Goal: Task Accomplishment & Management: Complete application form

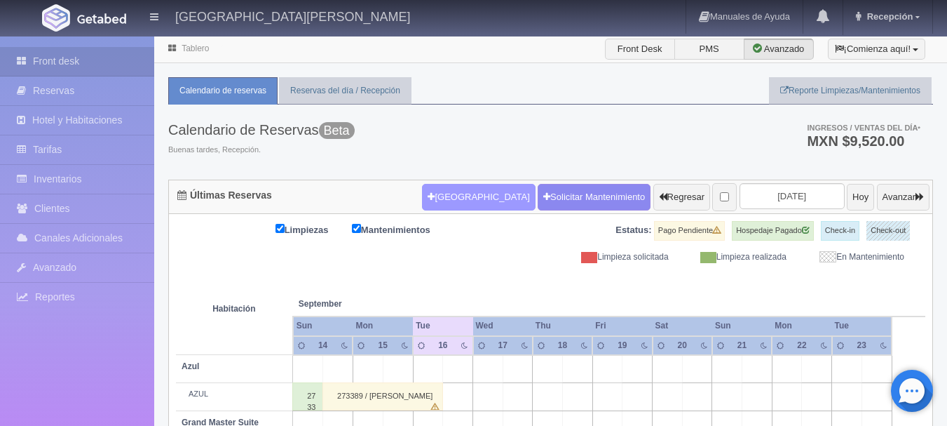
click at [455, 201] on button "Nueva Reserva" at bounding box center [478, 197] width 113 height 27
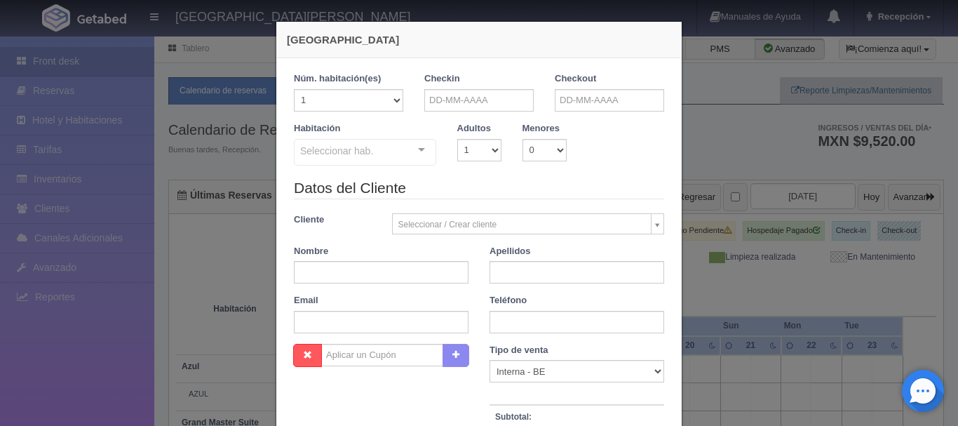
checkbox input "false"
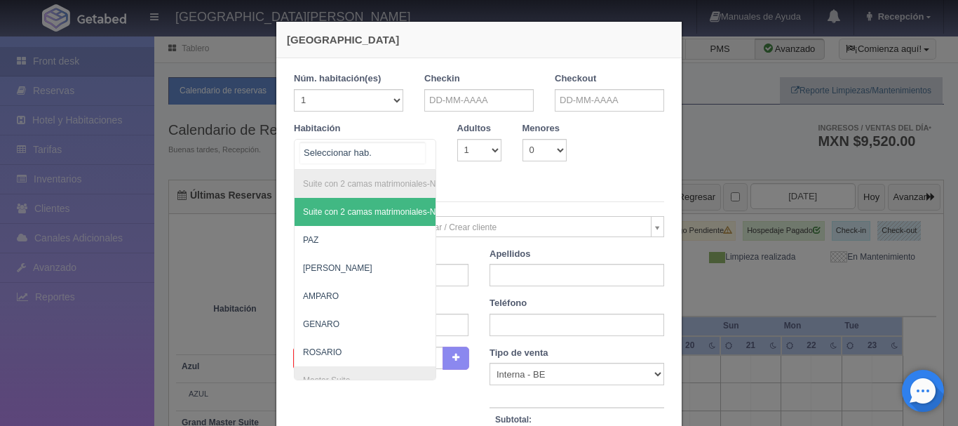
click at [421, 154] on div at bounding box center [421, 150] width 28 height 21
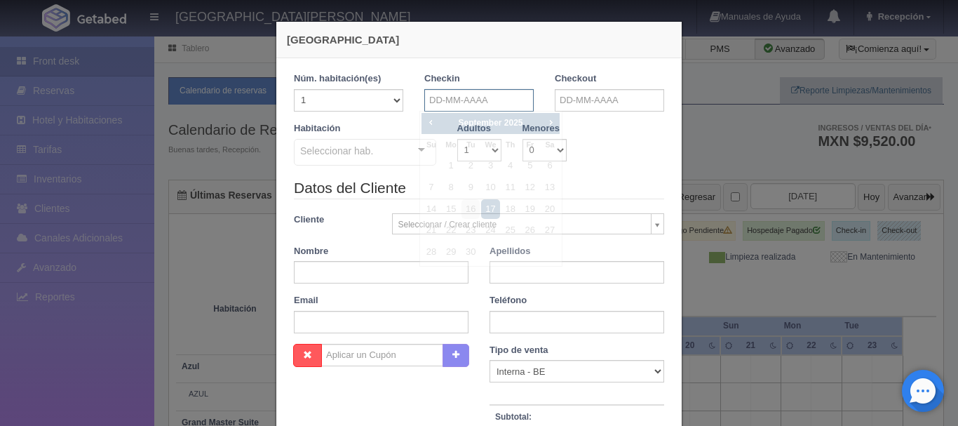
click at [487, 104] on input "text" at bounding box center [478, 100] width 109 height 22
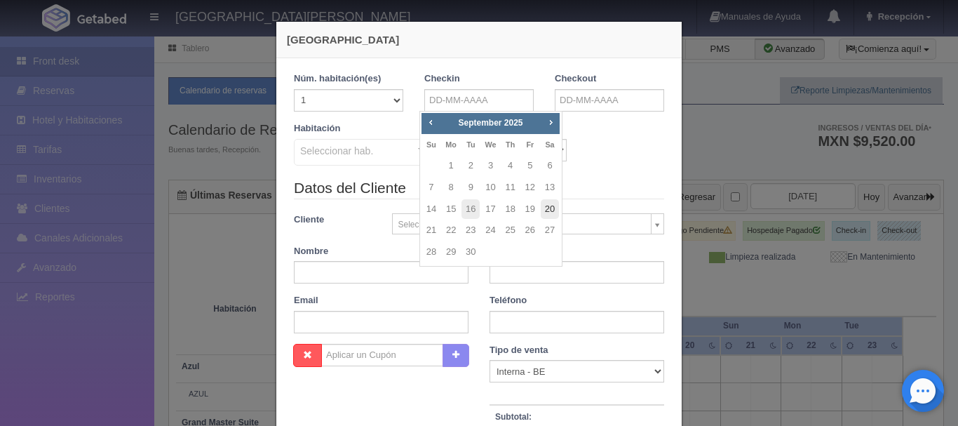
click at [546, 205] on link "20" at bounding box center [550, 209] width 18 height 20
type input "20-09-2025"
checkbox input "false"
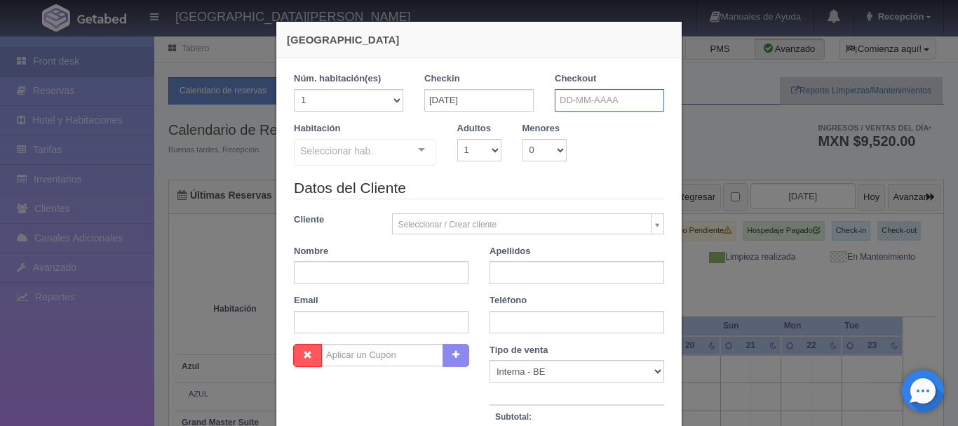
click at [574, 96] on input "text" at bounding box center [609, 100] width 109 height 22
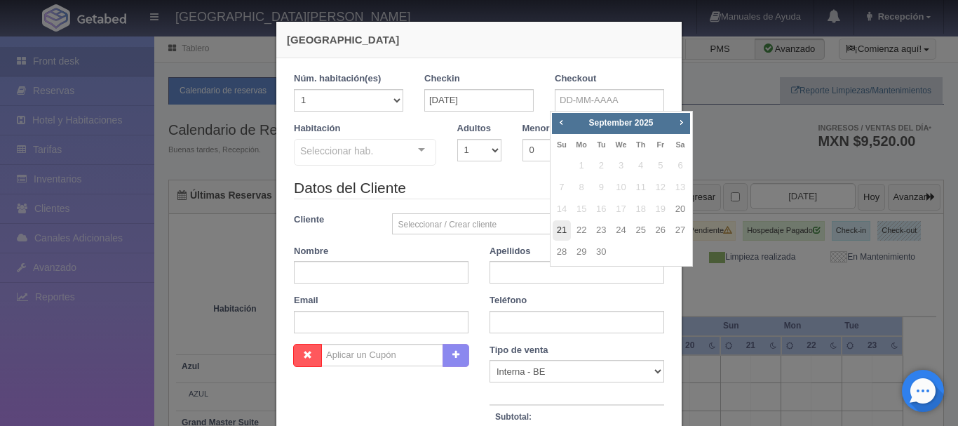
click at [562, 226] on link "21" at bounding box center [562, 230] width 18 height 20
type input "21-09-2025"
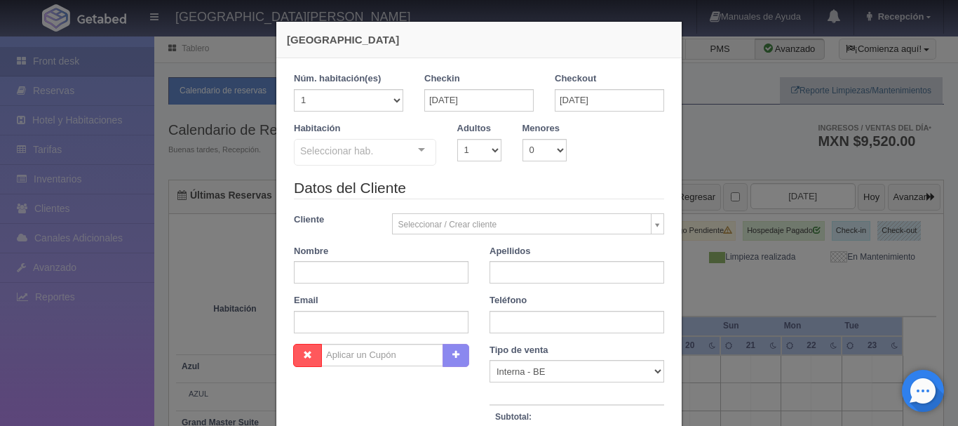
checkbox input "false"
click at [480, 144] on select "1 2 3 4 5 6 7 8 9 10" at bounding box center [479, 150] width 44 height 22
select select "3"
click at [457, 139] on select "1 2 3 4 5 6 7 8 9 10" at bounding box center [479, 150] width 44 height 22
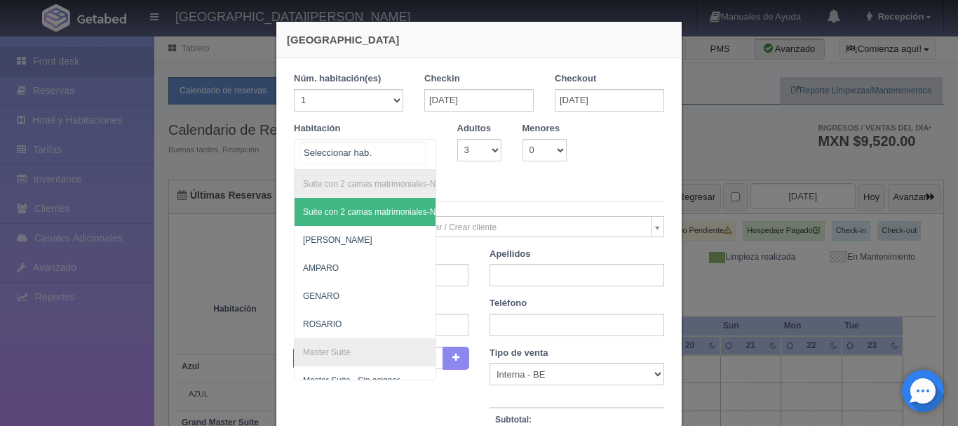
click at [414, 156] on div "Suite con 2 camas matrimoniales-No apta para menores Suite con 2 camas matrimon…" at bounding box center [365, 154] width 142 height 31
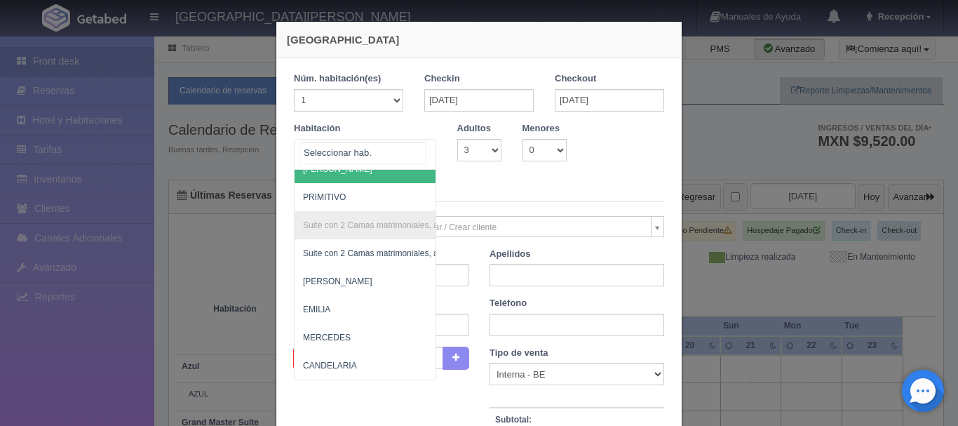
scroll to position [1007, 0]
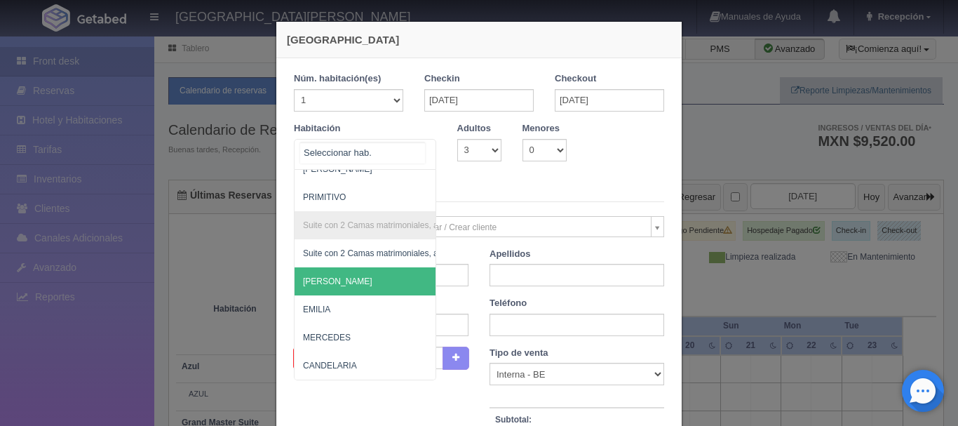
click at [372, 276] on span "CELSO" at bounding box center [432, 281] width 277 height 28
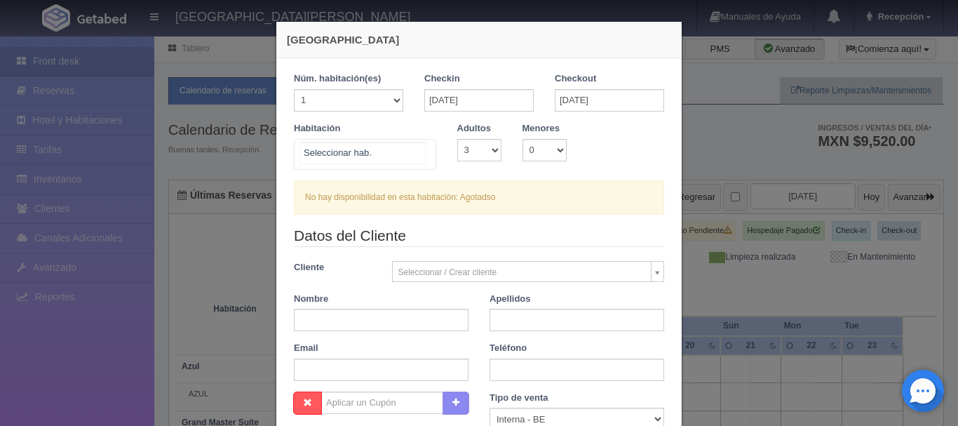
click at [420, 151] on div at bounding box center [421, 150] width 28 height 21
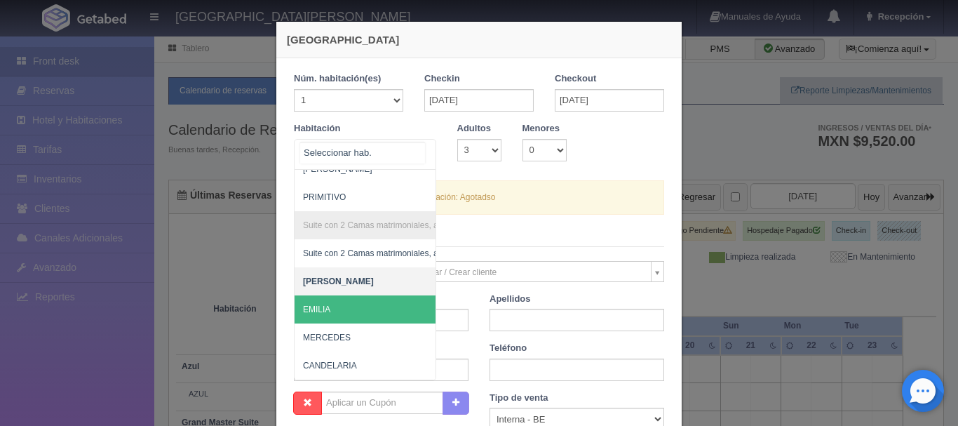
click at [358, 297] on span "EMILIA" at bounding box center [432, 309] width 277 height 28
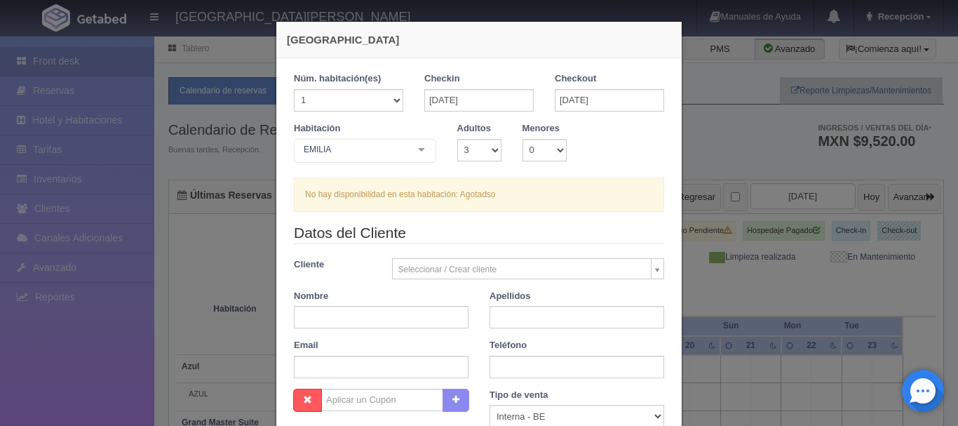
click at [423, 150] on div at bounding box center [421, 150] width 28 height 21
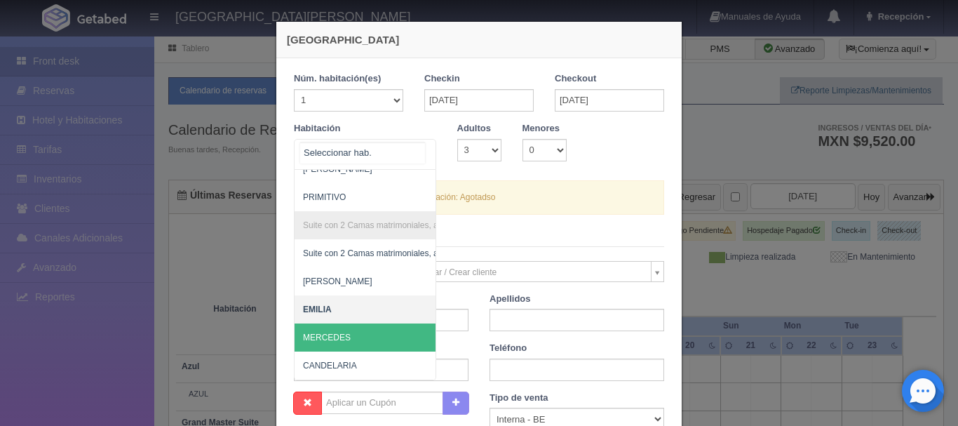
click at [350, 325] on span "MERCEDES" at bounding box center [432, 337] width 277 height 28
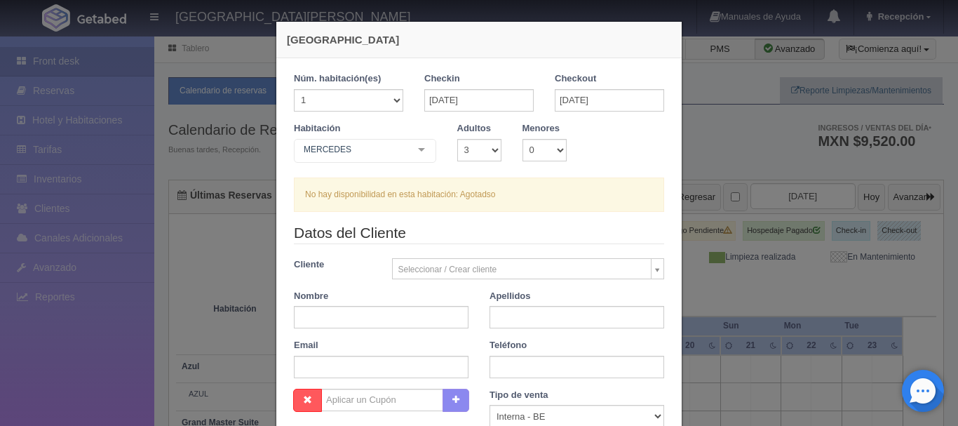
click at [416, 154] on div "MERCEDES Suite con 2 camas matrimoniales-No apta para menores Suite con 2 camas…" at bounding box center [365, 153] width 142 height 28
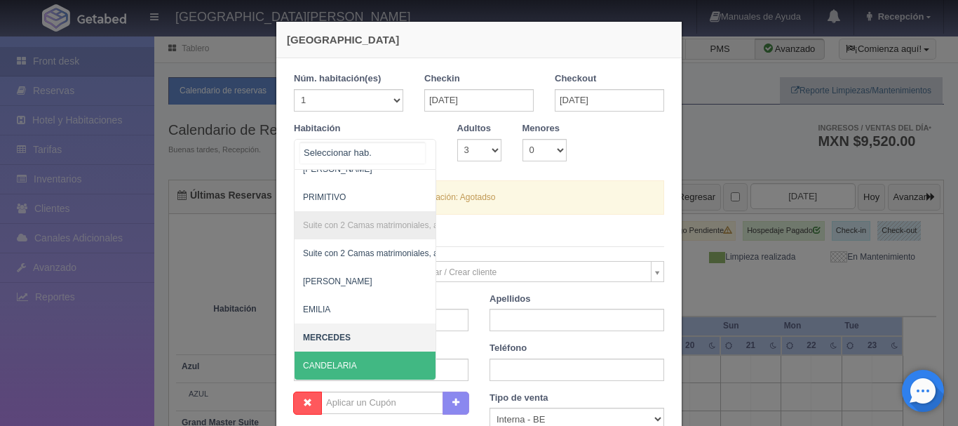
click at [344, 360] on span "CANDELARIA" at bounding box center [330, 365] width 54 height 10
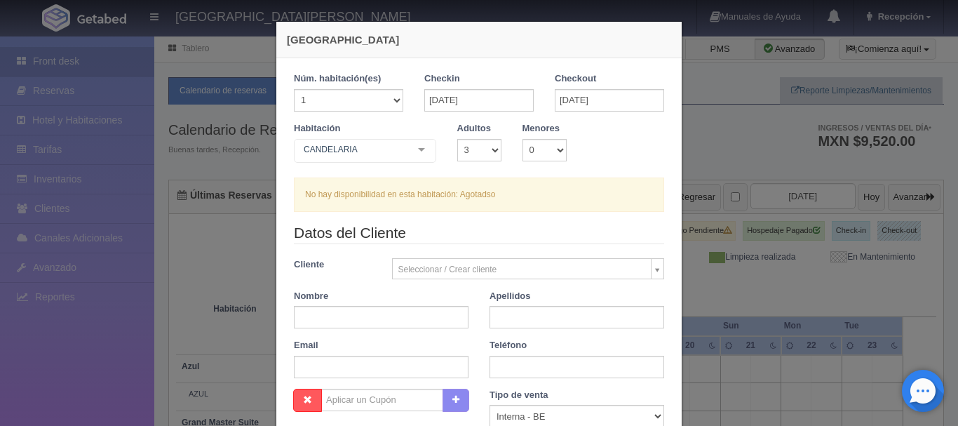
checkbox input "false"
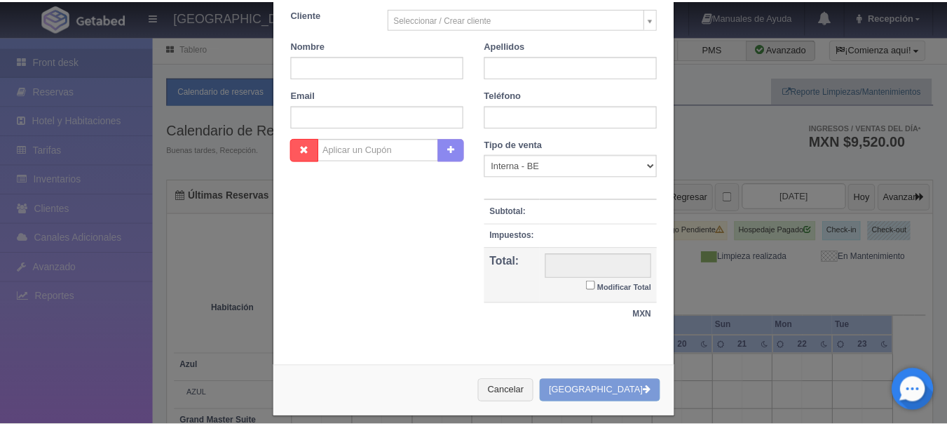
scroll to position [251, 0]
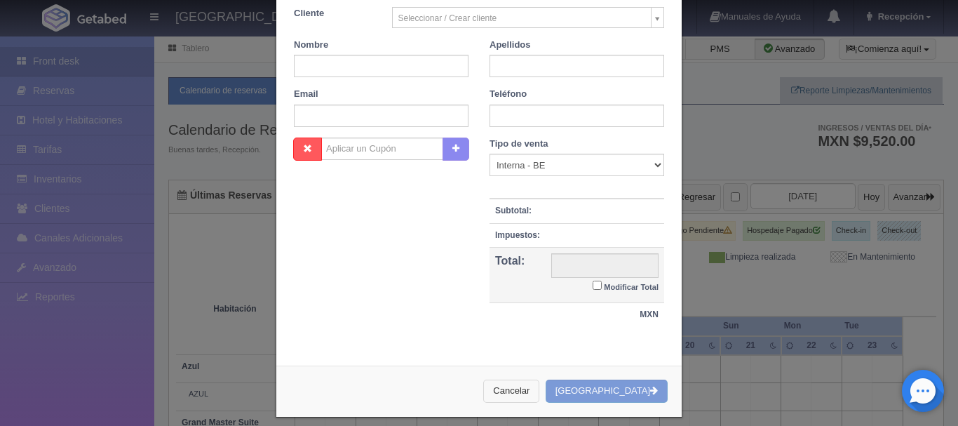
click at [529, 398] on button "Cancelar" at bounding box center [511, 390] width 56 height 23
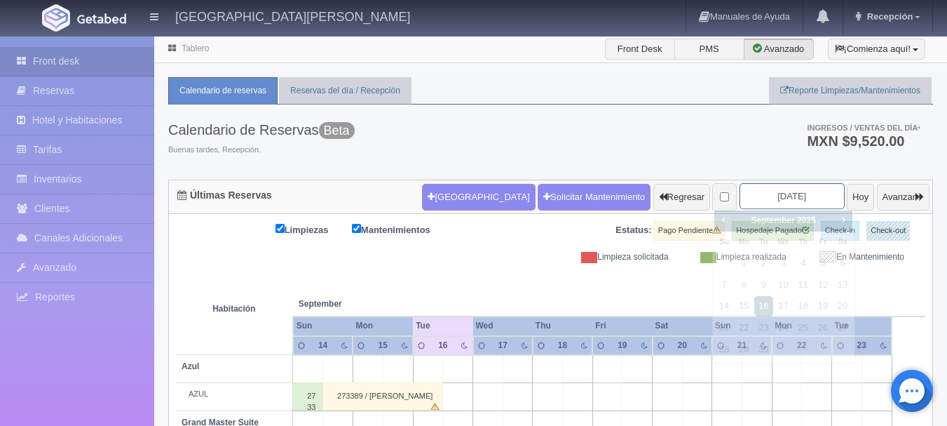
click at [790, 186] on input "2025-09-16" at bounding box center [792, 196] width 105 height 26
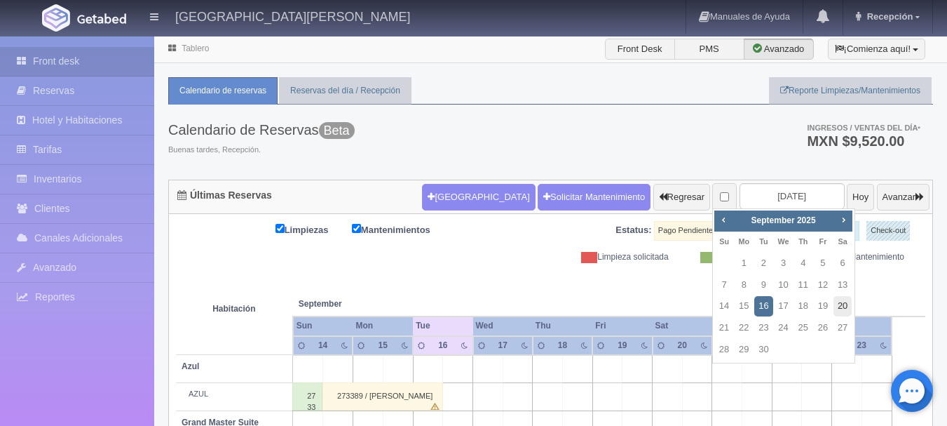
click at [846, 309] on link "20" at bounding box center [843, 306] width 18 height 20
type input "2025-09-20"
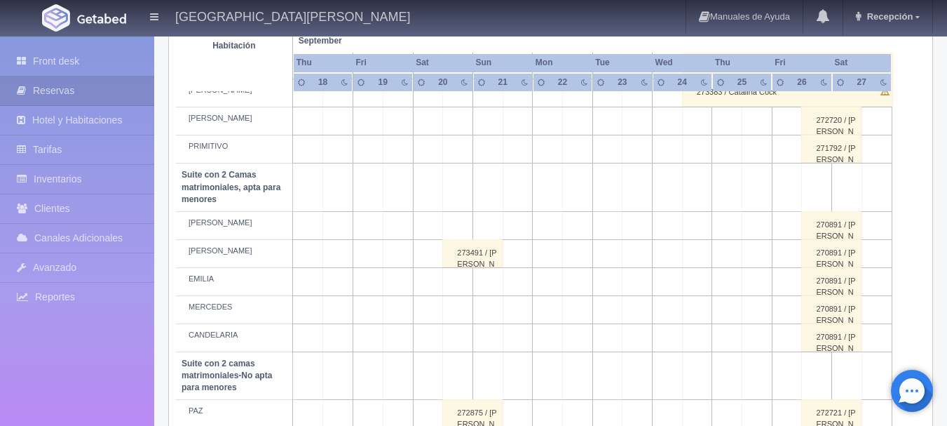
scroll to position [894, 0]
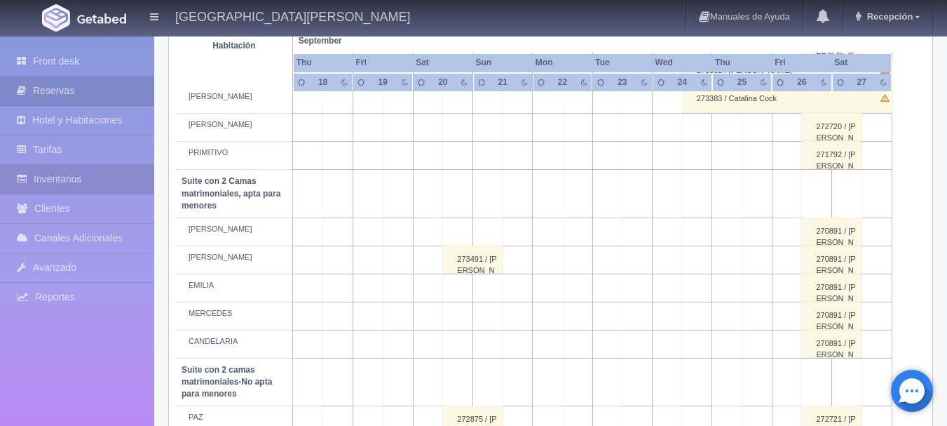
click at [100, 184] on link "Inventarios" at bounding box center [77, 179] width 154 height 29
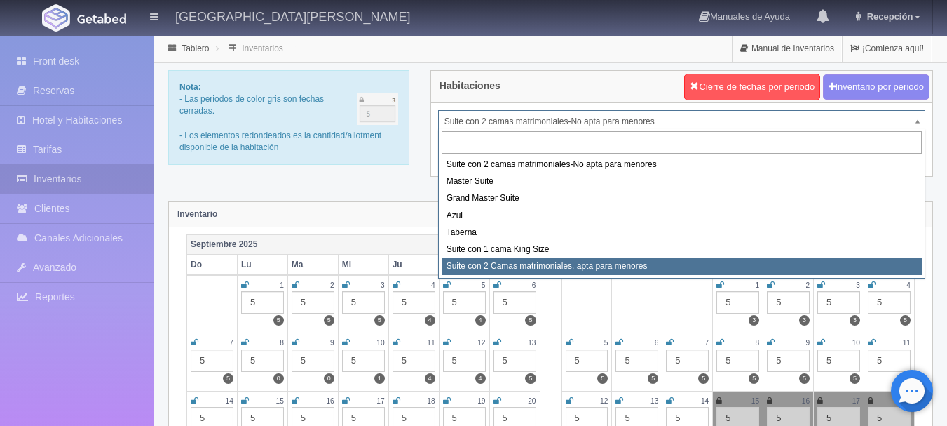
select select "1983"
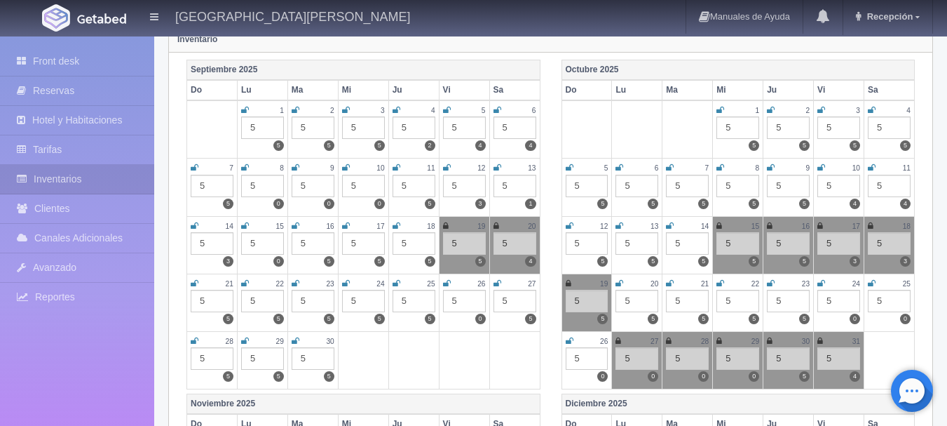
scroll to position [175, 0]
click at [496, 226] on icon at bounding box center [497, 225] width 6 height 8
click at [118, 12] on picture at bounding box center [102, 18] width 56 height 34
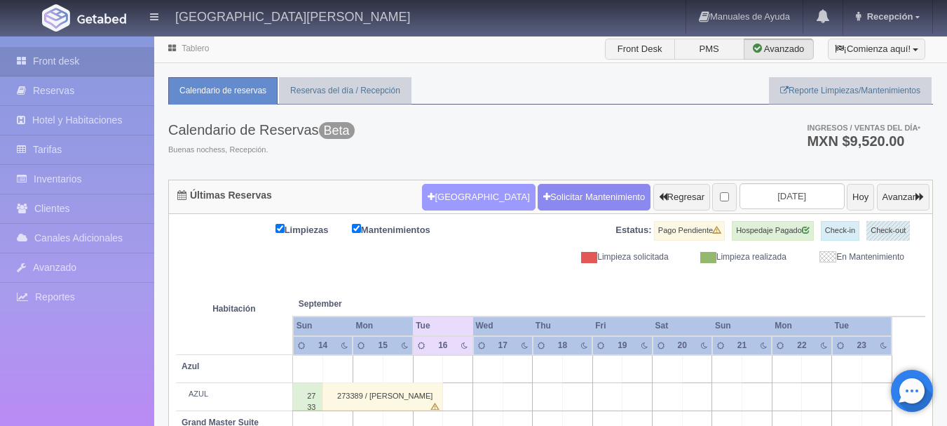
click at [434, 196] on button "Nueva Reserva" at bounding box center [478, 197] width 113 height 27
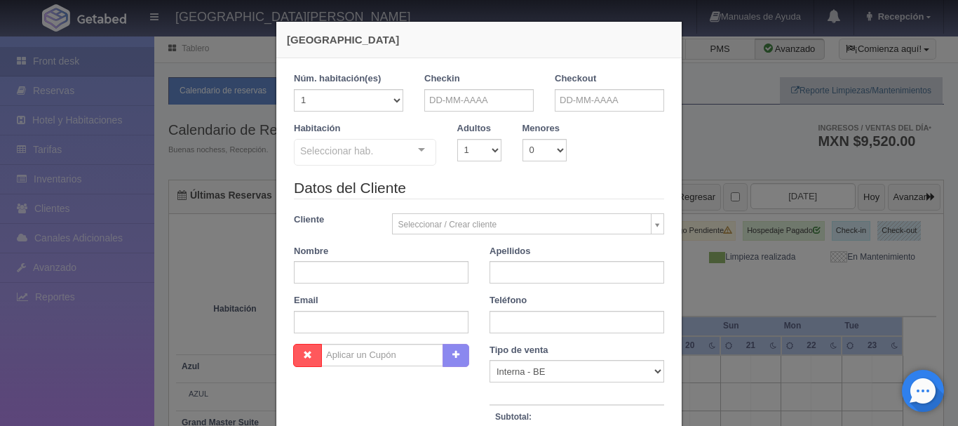
checkbox input "false"
click at [476, 90] on input "text" at bounding box center [478, 100] width 109 height 22
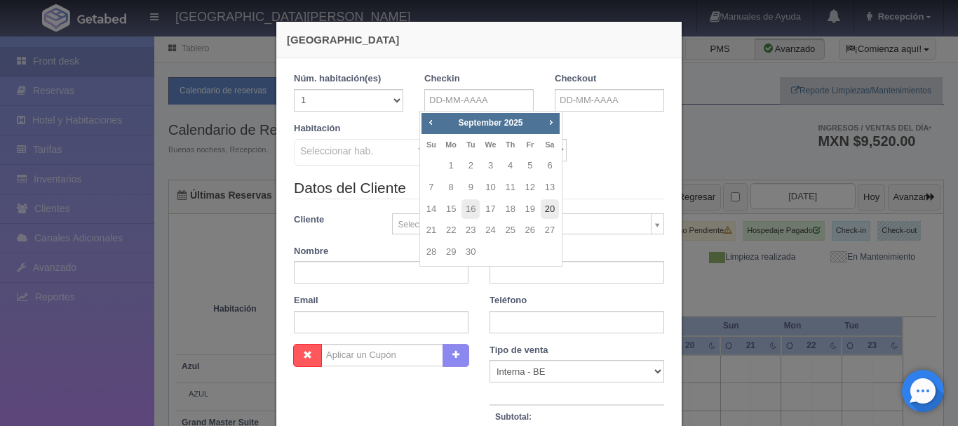
click at [550, 210] on link "20" at bounding box center [550, 209] width 18 height 20
type input "[DATE]"
checkbox input "false"
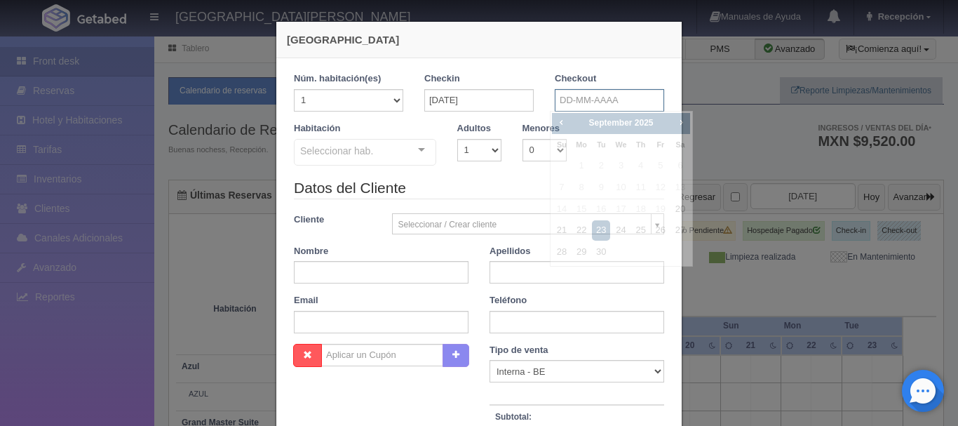
click at [583, 99] on input "text" at bounding box center [609, 100] width 109 height 22
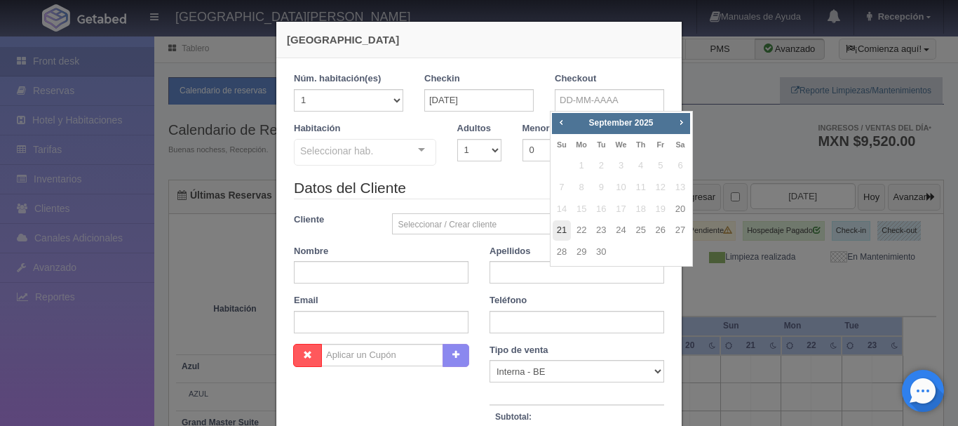
click at [561, 228] on link "21" at bounding box center [562, 230] width 18 height 20
type input "21-09-2025"
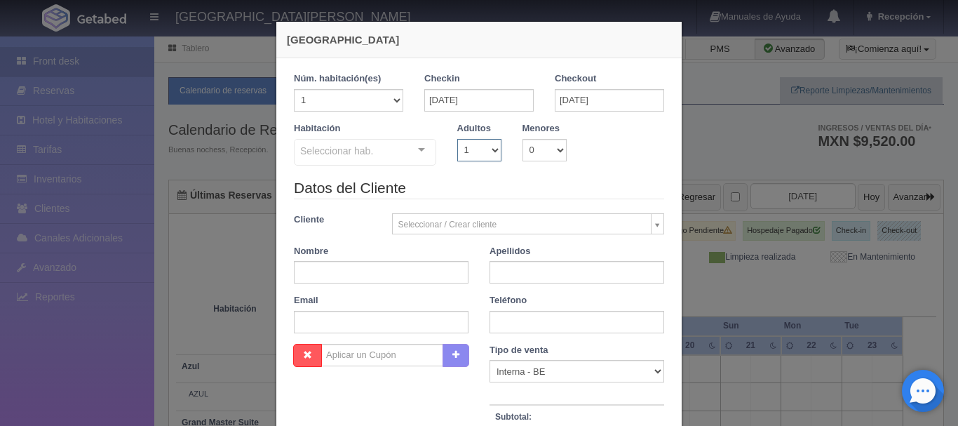
checkbox input "false"
click at [485, 144] on select "1 2 3 4 5 6 7 8 9 10" at bounding box center [479, 150] width 44 height 22
select select "3"
click at [457, 139] on select "1 2 3 4 5 6 7 8 9 10" at bounding box center [479, 150] width 44 height 22
click at [417, 148] on div "Seleccionar hab. Suite con 2 camas matrimoniales-No apta para menores Suite con…" at bounding box center [365, 153] width 142 height 28
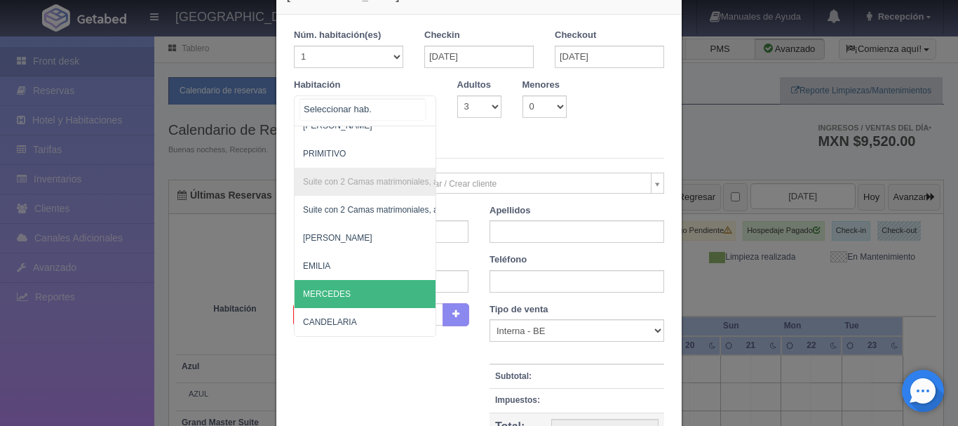
scroll to position [43, 0]
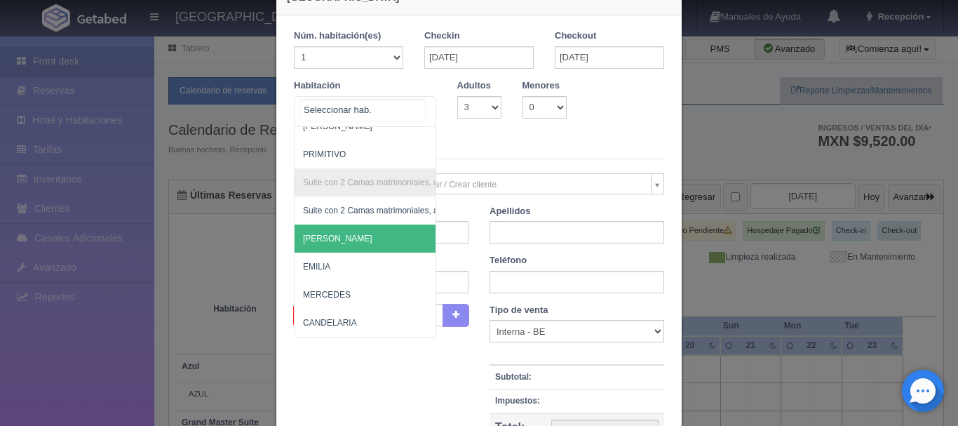
click at [353, 224] on span "CELSO" at bounding box center [432, 238] width 277 height 28
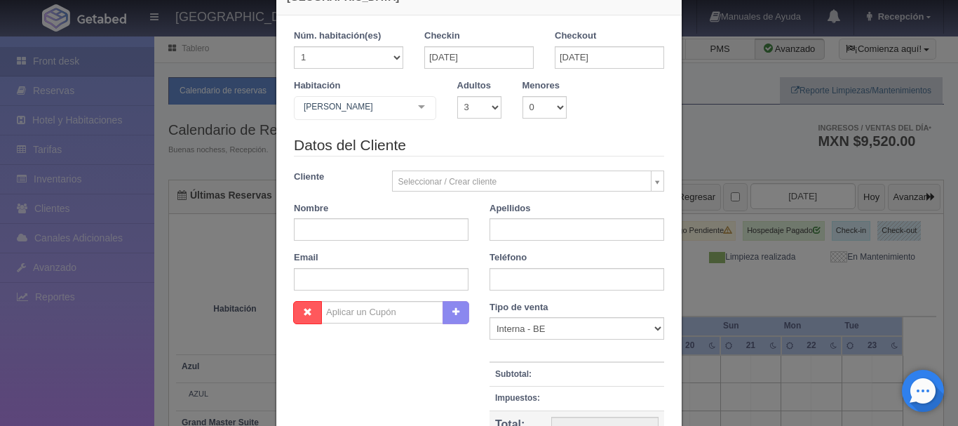
checkbox input "false"
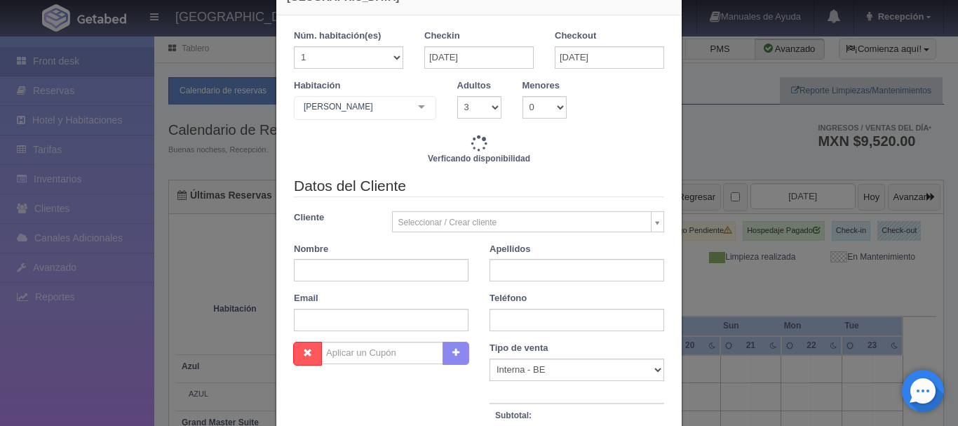
type input "6210.00"
checkbox input "false"
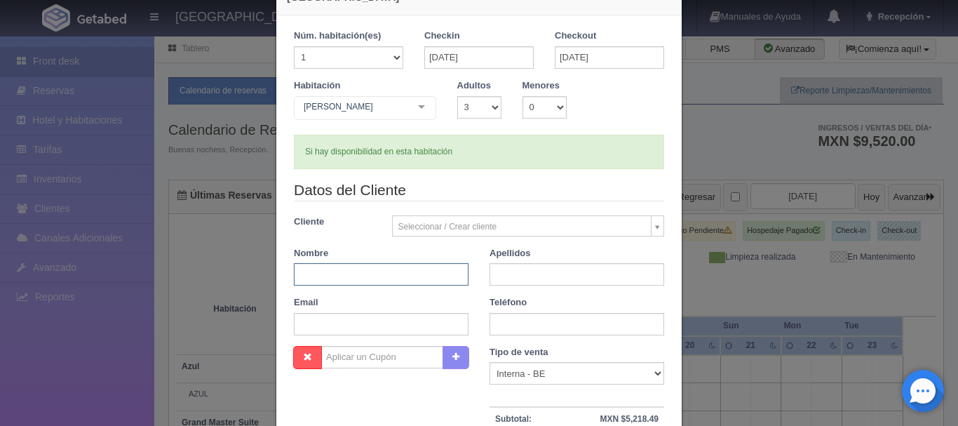
click at [372, 275] on input "text" at bounding box center [381, 274] width 175 height 22
type input "JADE"
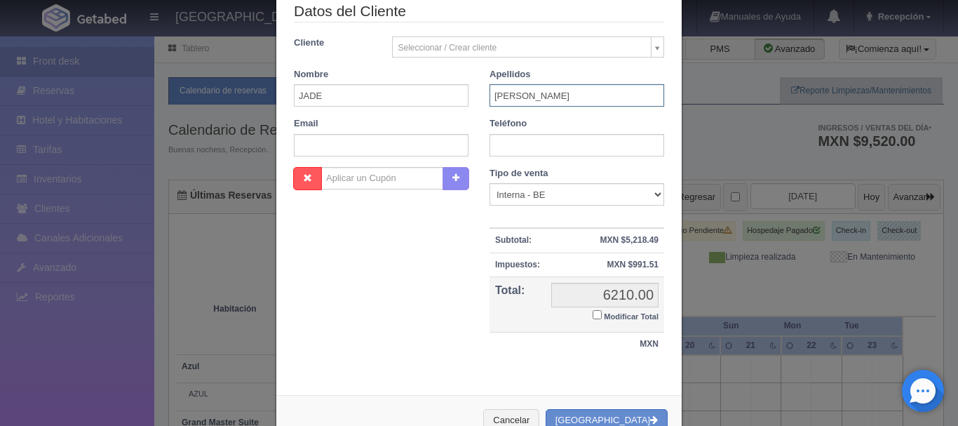
scroll to position [264, 0]
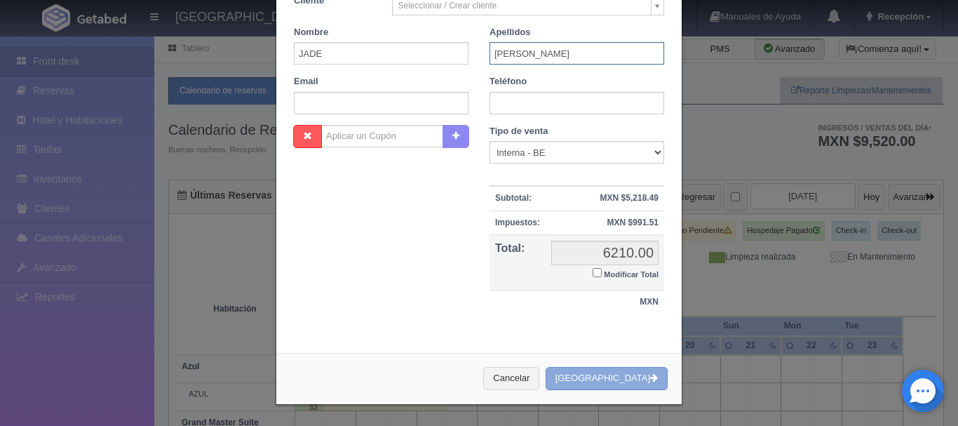
type input "NUÑEZ"
click at [632, 379] on button "Crear Reserva" at bounding box center [607, 378] width 122 height 23
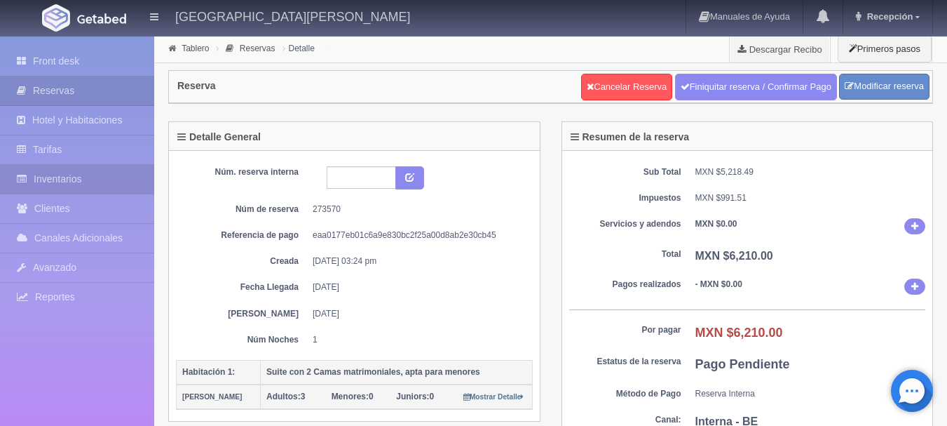
click at [73, 167] on link "Inventarios" at bounding box center [77, 179] width 154 height 29
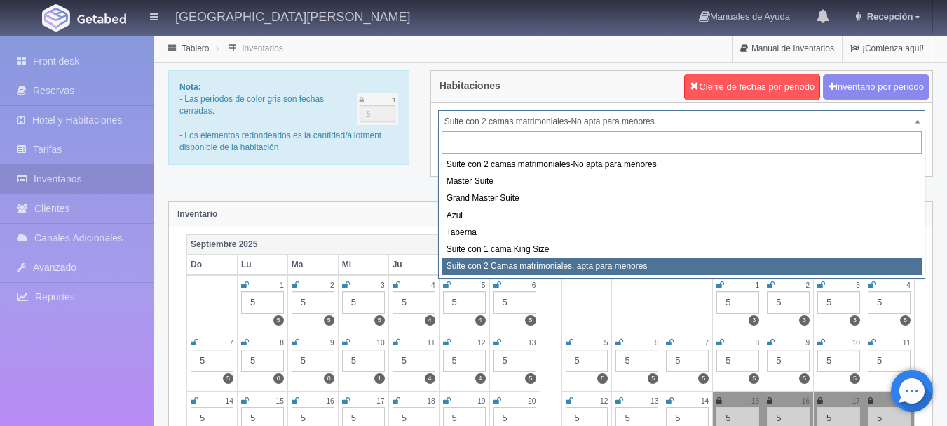
select select "1983"
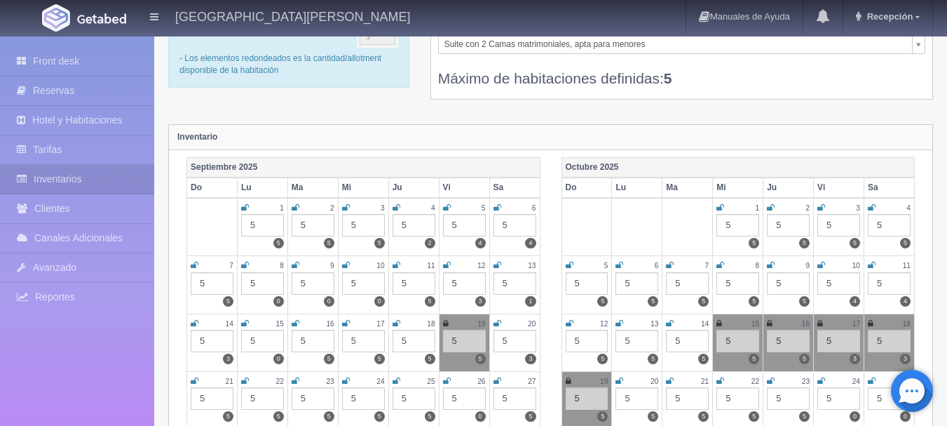
scroll to position [78, 0]
click at [499, 323] on icon at bounding box center [498, 322] width 8 height 8
